Goal: Task Accomplishment & Management: Manage account settings

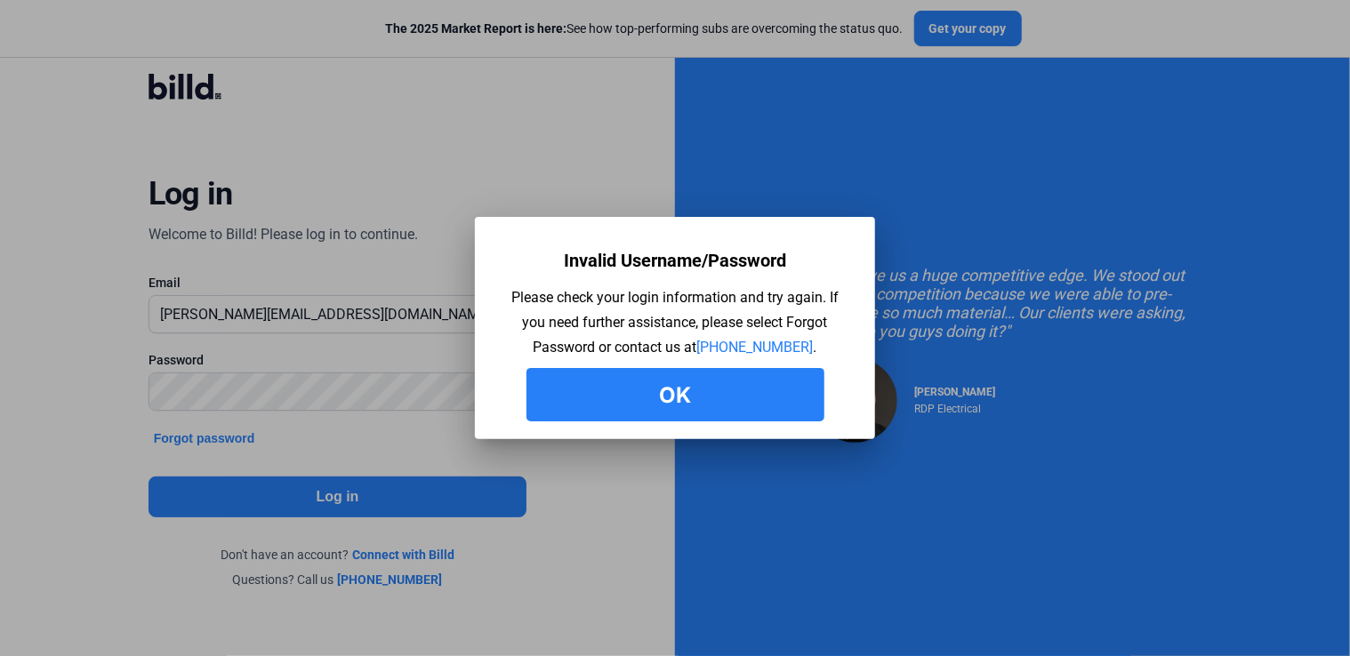
click at [591, 405] on button "Ok" at bounding box center [675, 394] width 298 height 53
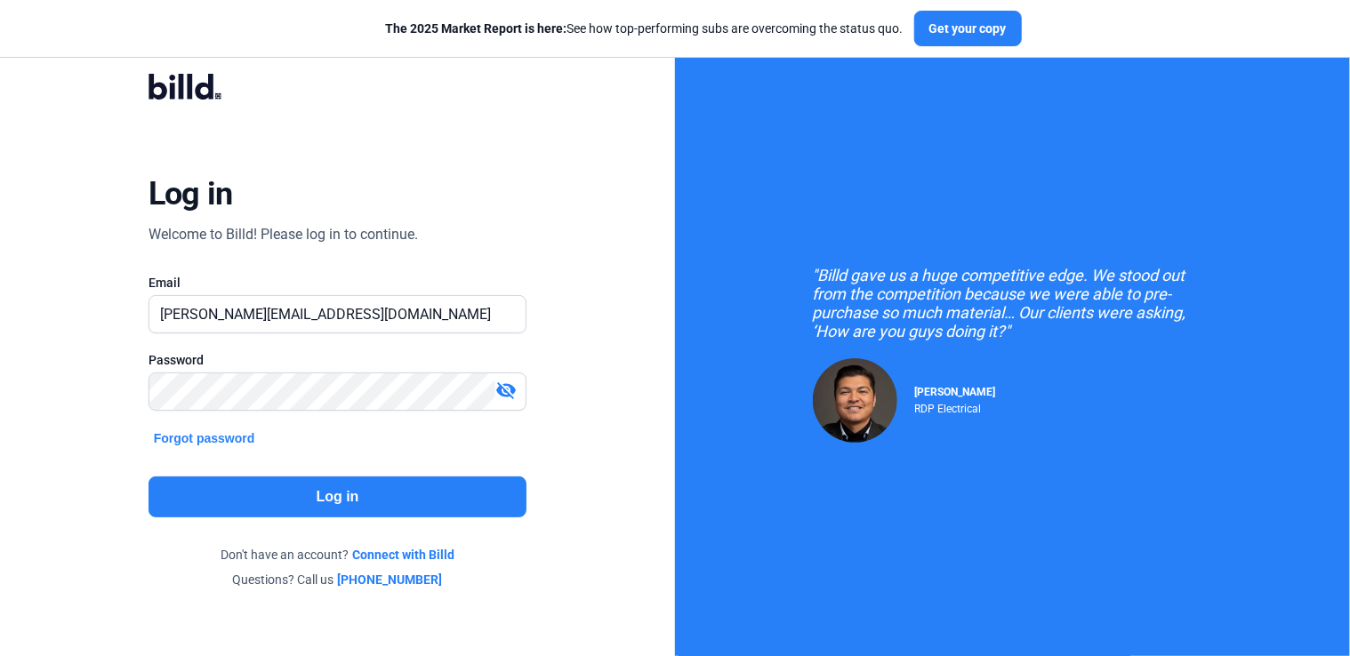
click at [334, 501] on button "Log in" at bounding box center [338, 497] width 379 height 41
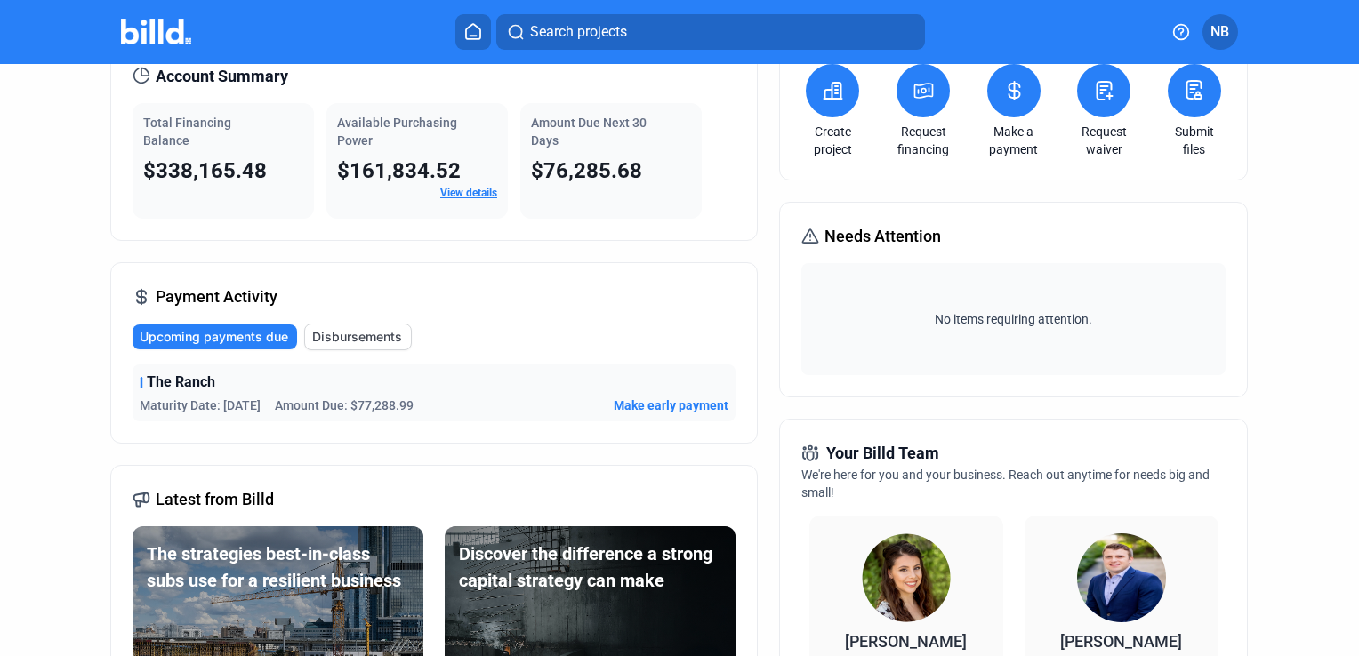
scroll to position [178, 0]
